Goal: Task Accomplishment & Management: Manage account settings

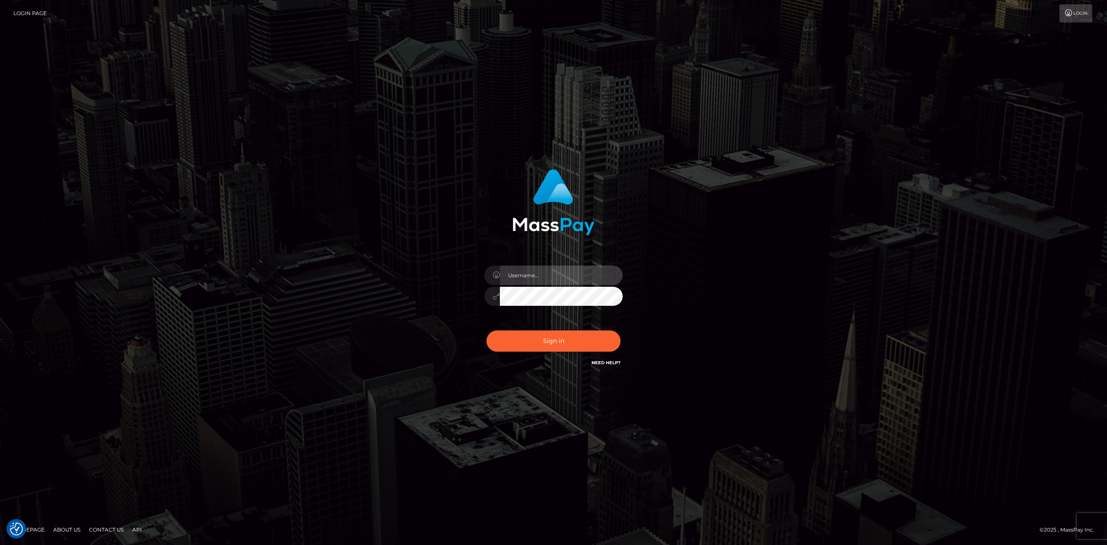
type input "Allen.megabonanza"
click at [549, 329] on div "Sign in Need Help?" at bounding box center [553, 344] width 151 height 39
click at [542, 341] on button "Sign in" at bounding box center [554, 341] width 134 height 21
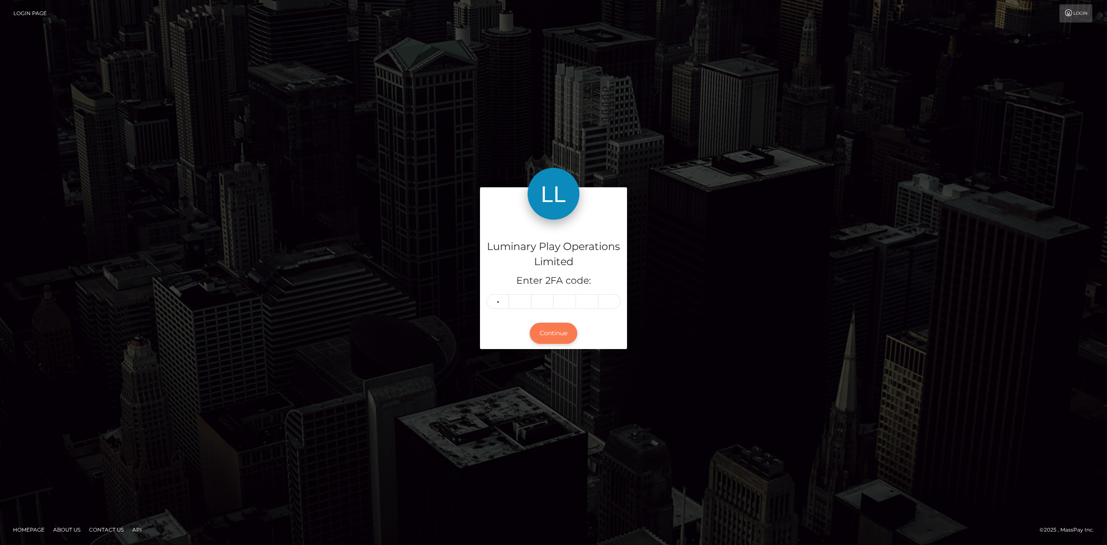
type input "8"
type input "9"
type input "3"
type input "4"
type input "1"
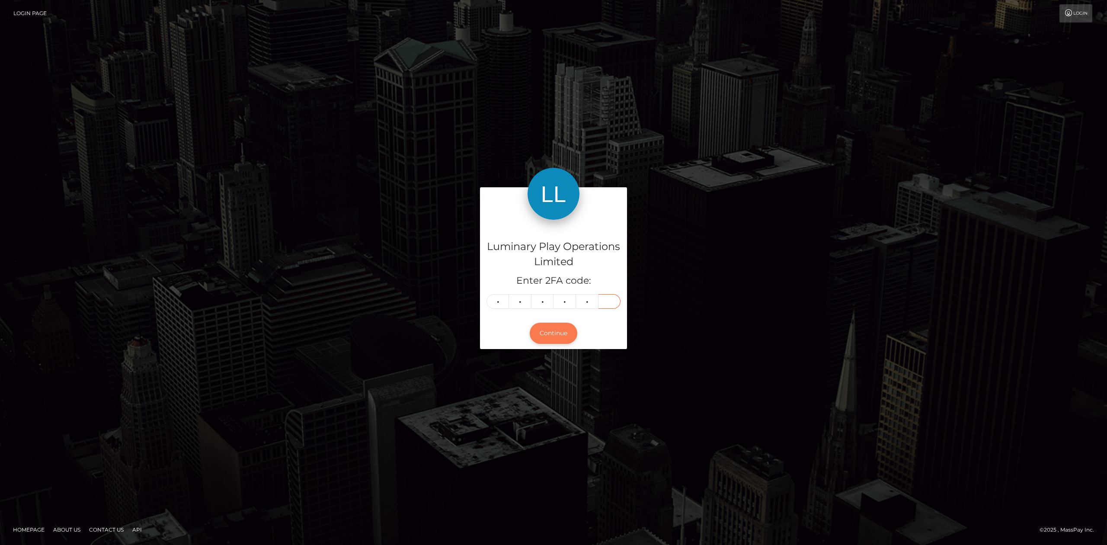
type input "2"
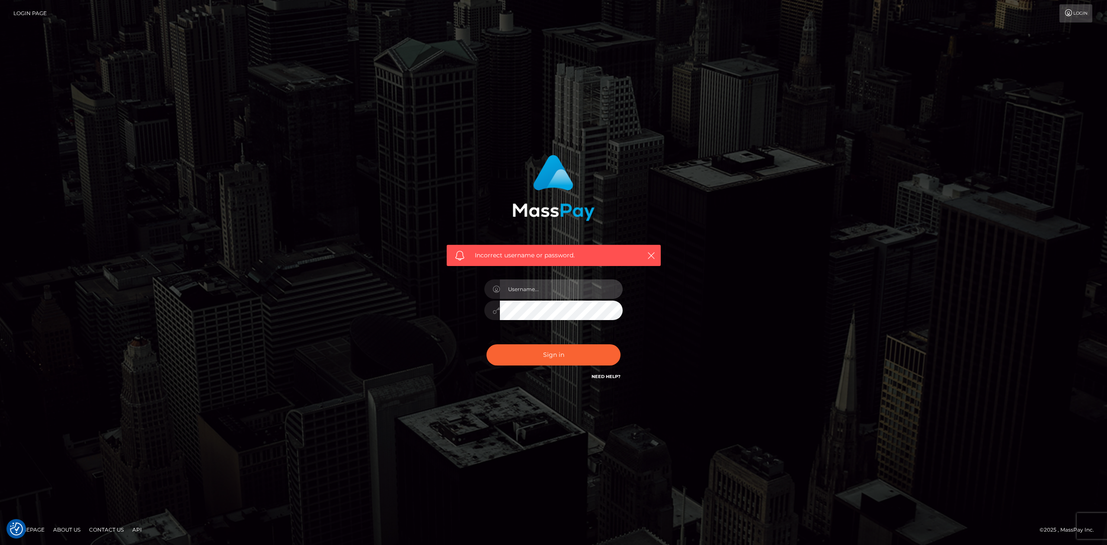
type input "Allen.megabonanza"
click at [473, 360] on div "Incorrect username or password. Allen.megabonanza" at bounding box center [553, 268] width 227 height 240
click at [496, 355] on button "Sign in" at bounding box center [554, 354] width 134 height 21
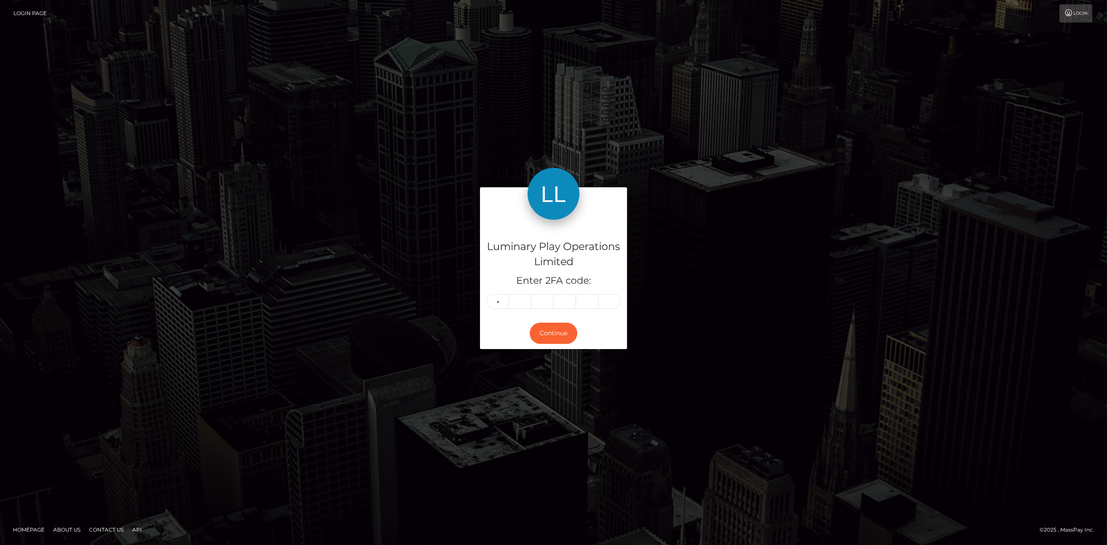
type input "3"
type input "7"
type input "2"
type input "1"
type input "0"
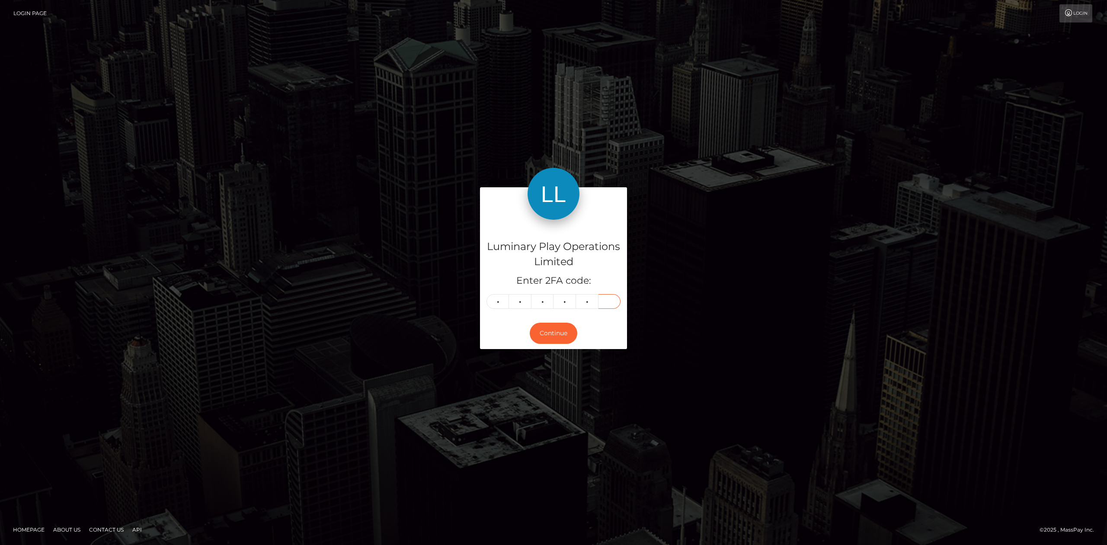
type input "1"
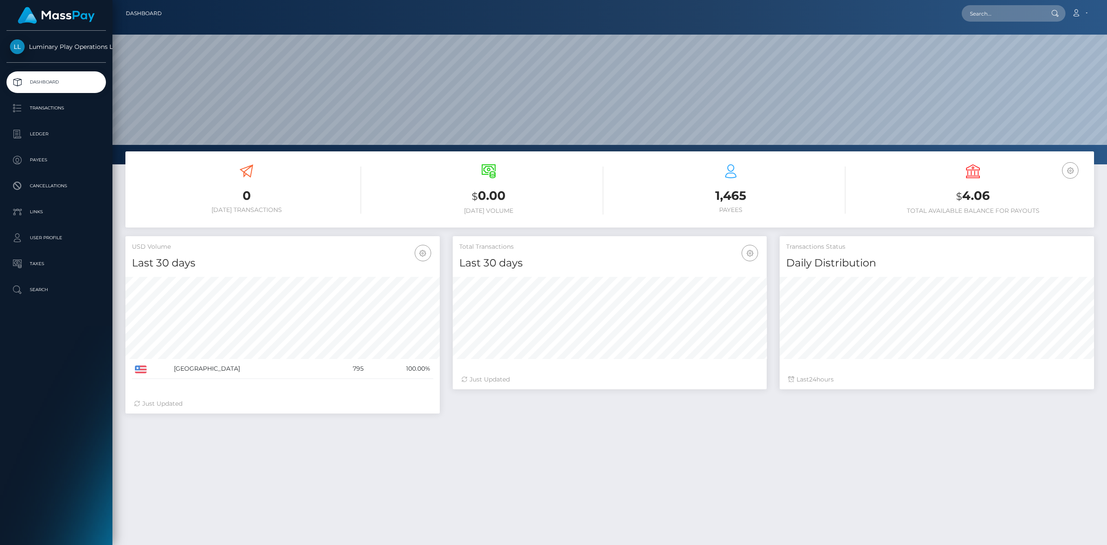
scroll to position [152, 314]
drag, startPoint x: 1001, startPoint y: 195, endPoint x: 962, endPoint y: 202, distance: 39.7
click at [961, 203] on h3 "$ 4.06" at bounding box center [973, 196] width 229 height 18
copy h3 "4.06"
drag, startPoint x: 954, startPoint y: 198, endPoint x: 1018, endPoint y: 208, distance: 64.3
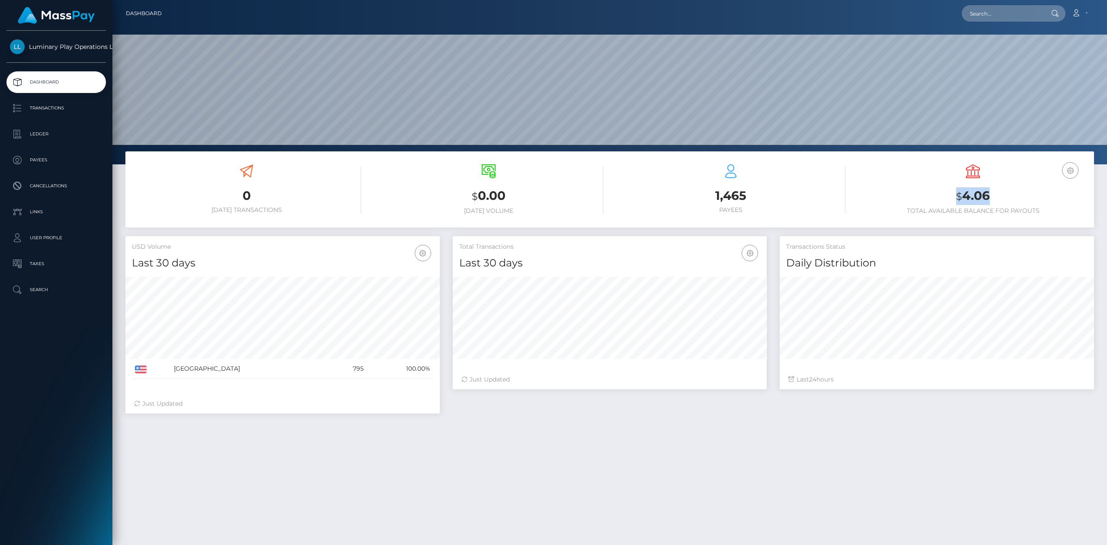
click at [1004, 199] on h3 "$ 4.06" at bounding box center [973, 196] width 229 height 18
copy h3 "$ 4.06"
